Goal: Information Seeking & Learning: Learn about a topic

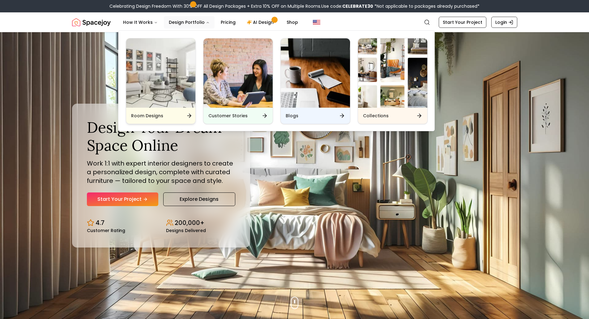
drag, startPoint x: 0, startPoint y: 0, endPoint x: 174, endPoint y: 73, distance: 188.8
click at [174, 73] on img "Main" at bounding box center [160, 72] width 69 height 69
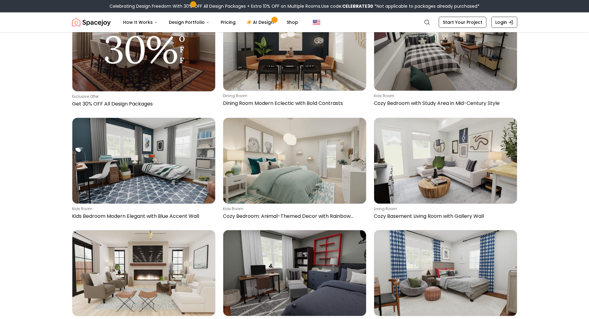
scroll to position [385, 0]
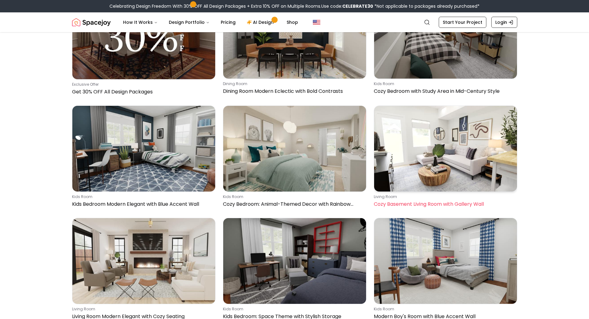
click at [458, 175] on img at bounding box center [445, 149] width 143 height 86
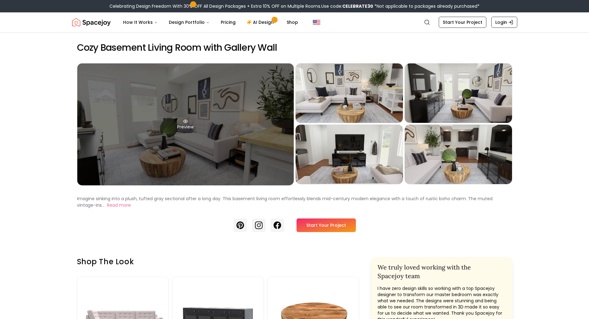
click at [212, 79] on div "Preview" at bounding box center [185, 124] width 216 height 122
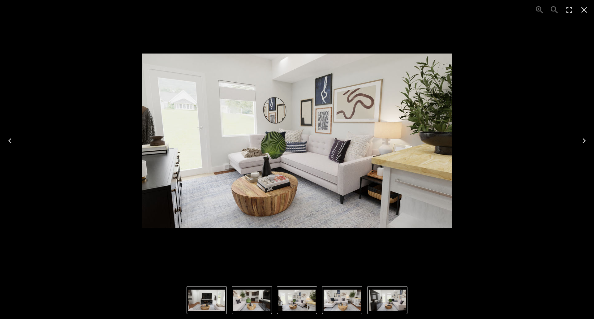
click at [585, 142] on icon "Next" at bounding box center [584, 141] width 10 height 10
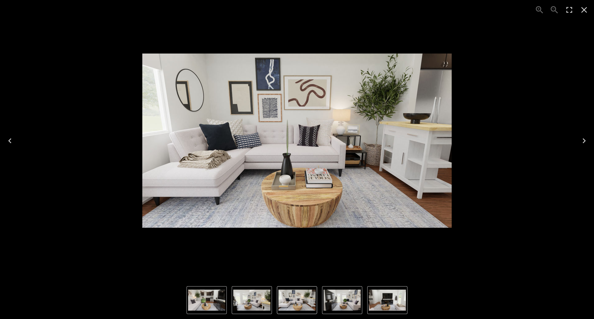
click at [585, 142] on icon "Next" at bounding box center [584, 141] width 10 height 10
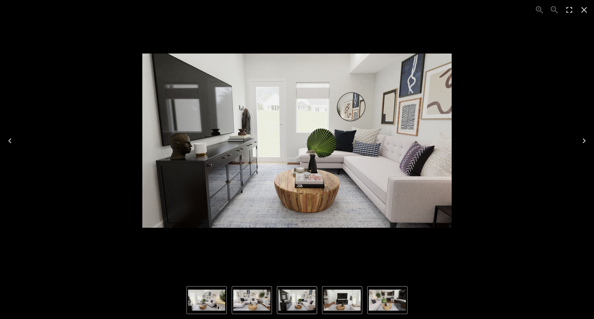
click at [585, 142] on icon "Next" at bounding box center [584, 141] width 10 height 10
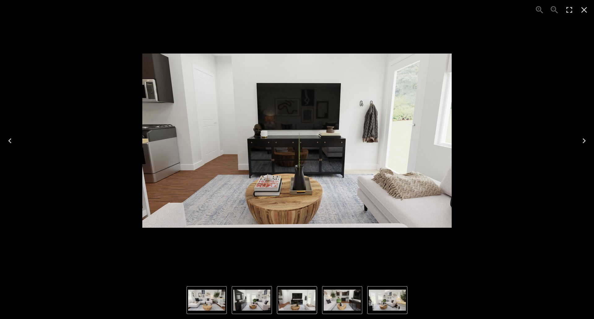
click at [585, 142] on icon "Next" at bounding box center [584, 141] width 10 height 10
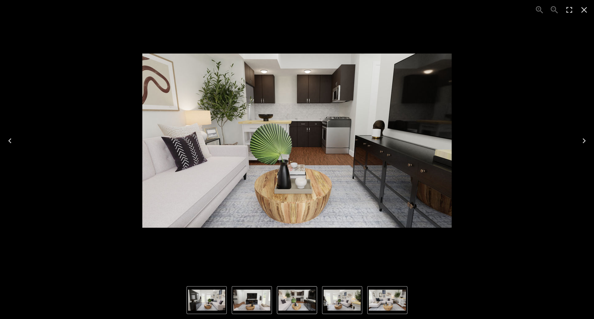
click at [585, 141] on icon "Next" at bounding box center [584, 141] width 10 height 10
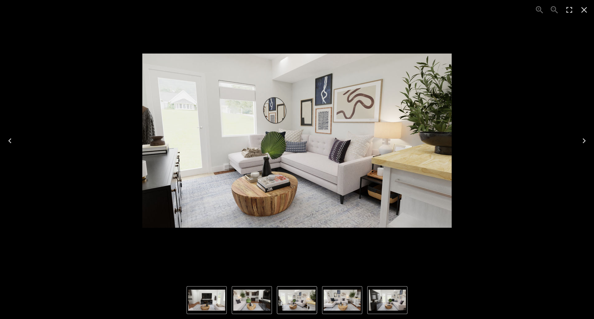
click at [584, 7] on icon "Close" at bounding box center [584, 10] width 10 height 10
